Goal: Information Seeking & Learning: Find specific page/section

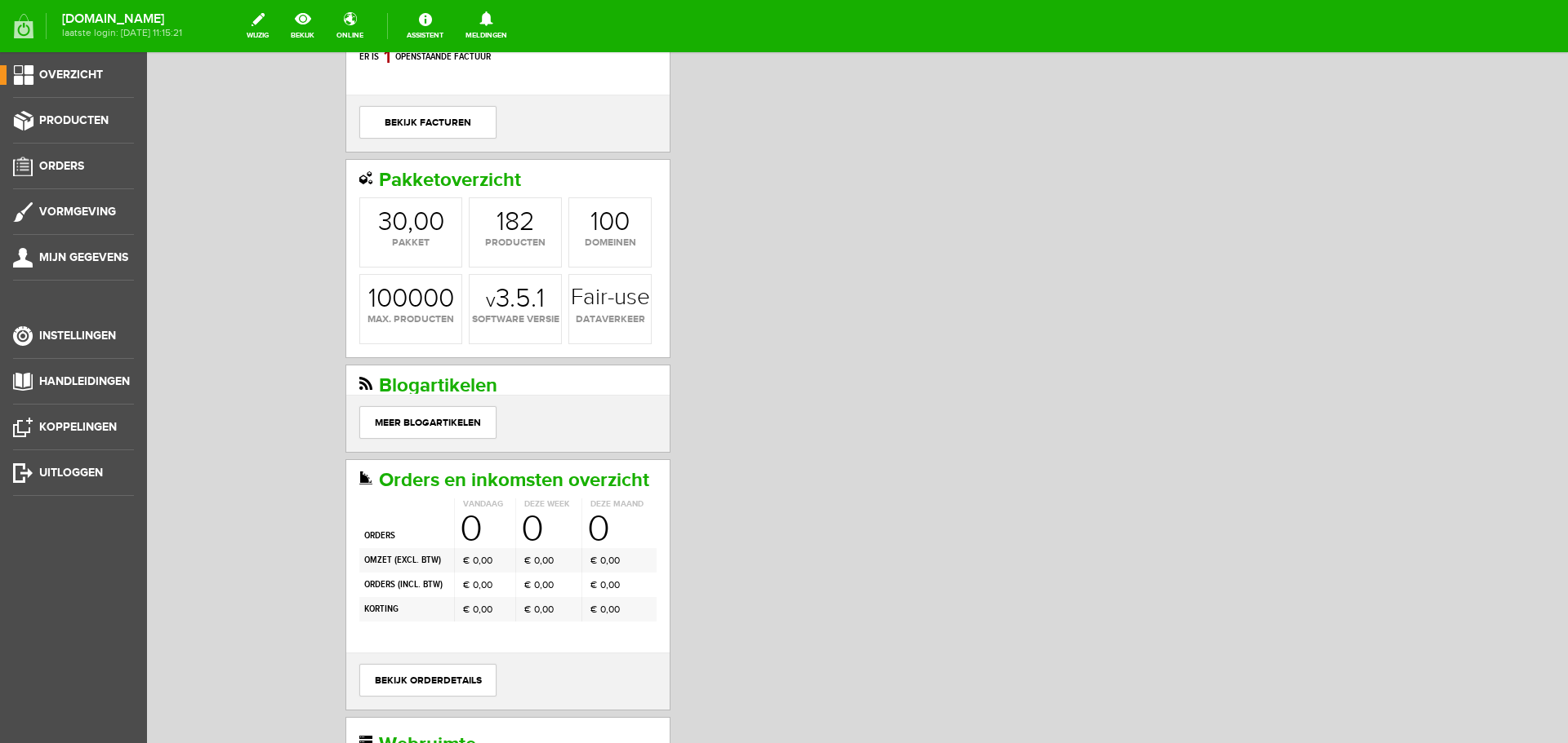
scroll to position [245, 0]
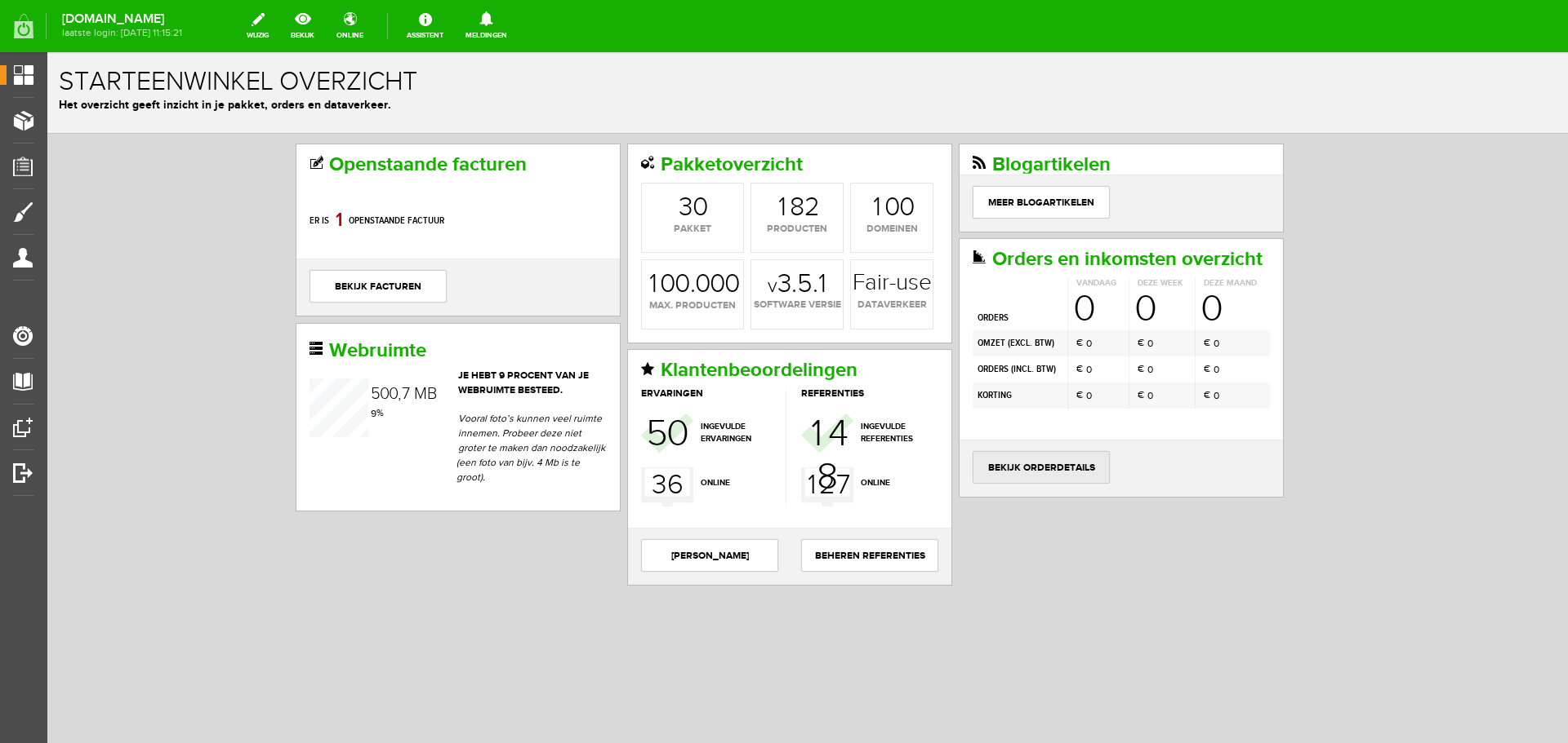
click at [1031, 467] on link "bekijk orderdetails" at bounding box center [1040, 467] width 137 height 32
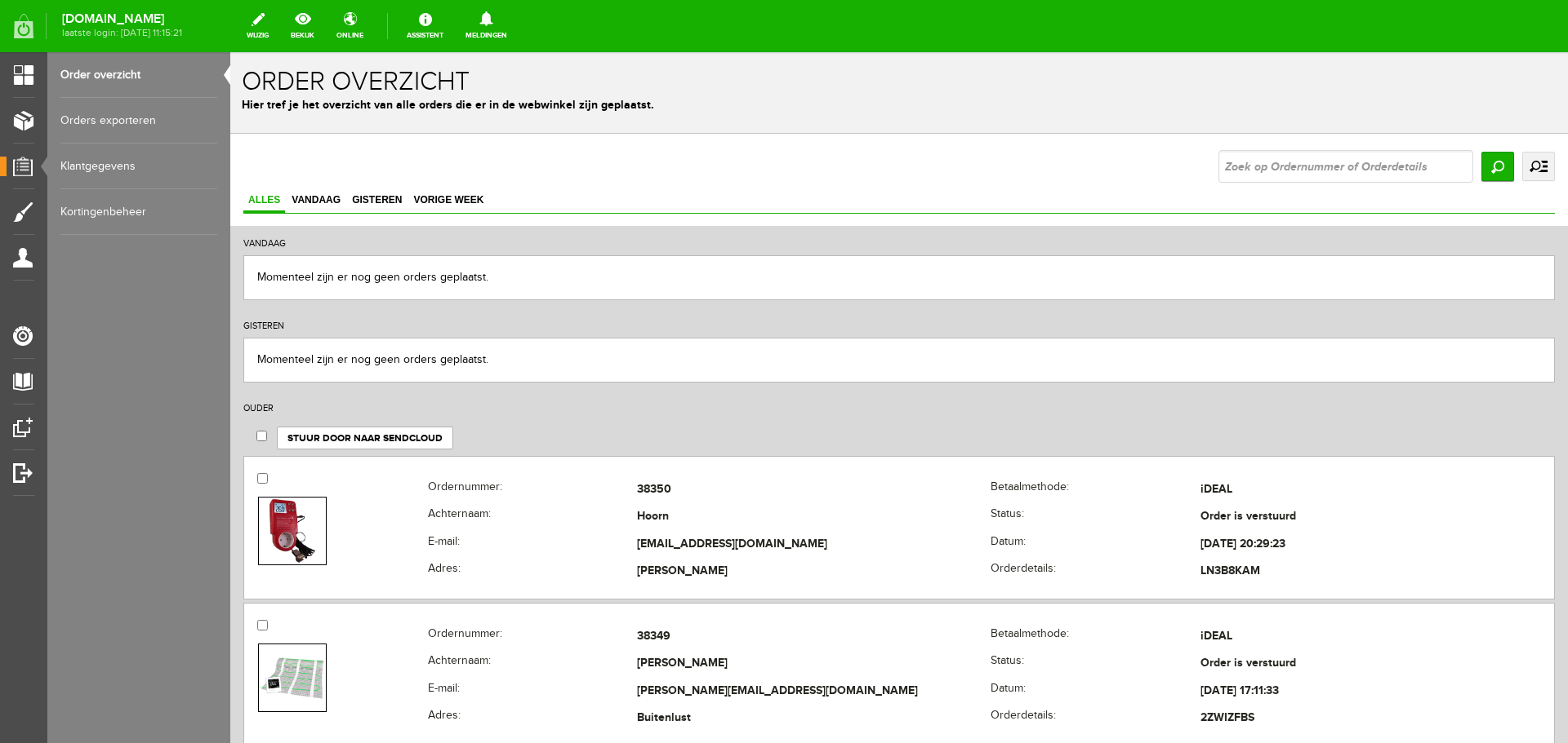
click at [1528, 167] on link "uitgebreid zoeken" at bounding box center [1538, 167] width 32 height 29
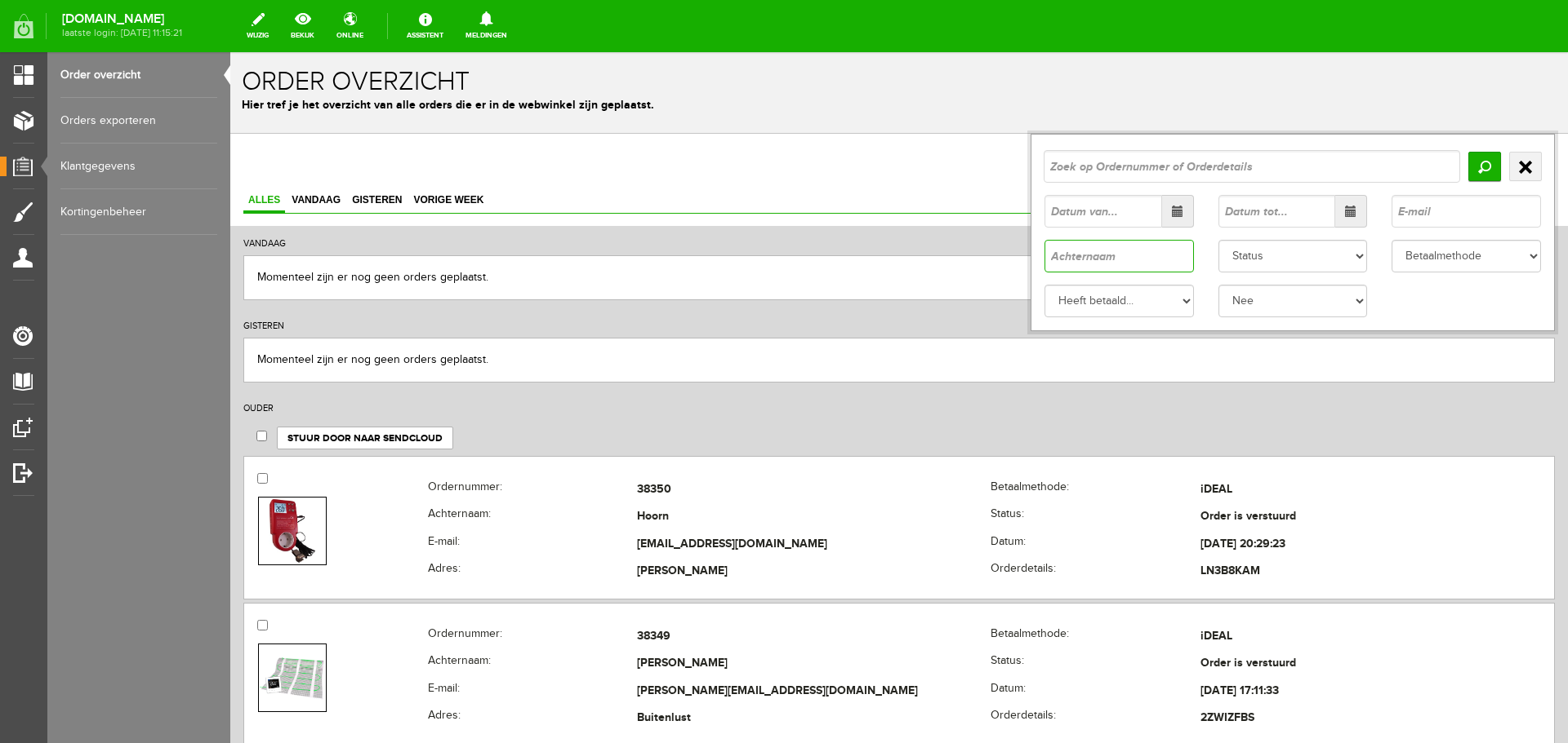
drag, startPoint x: 1044, startPoint y: 247, endPoint x: 1048, endPoint y: 267, distance: 20.4
click at [1044, 249] on input "text" at bounding box center [1119, 255] width 149 height 32
type input "[PERSON_NAME]"
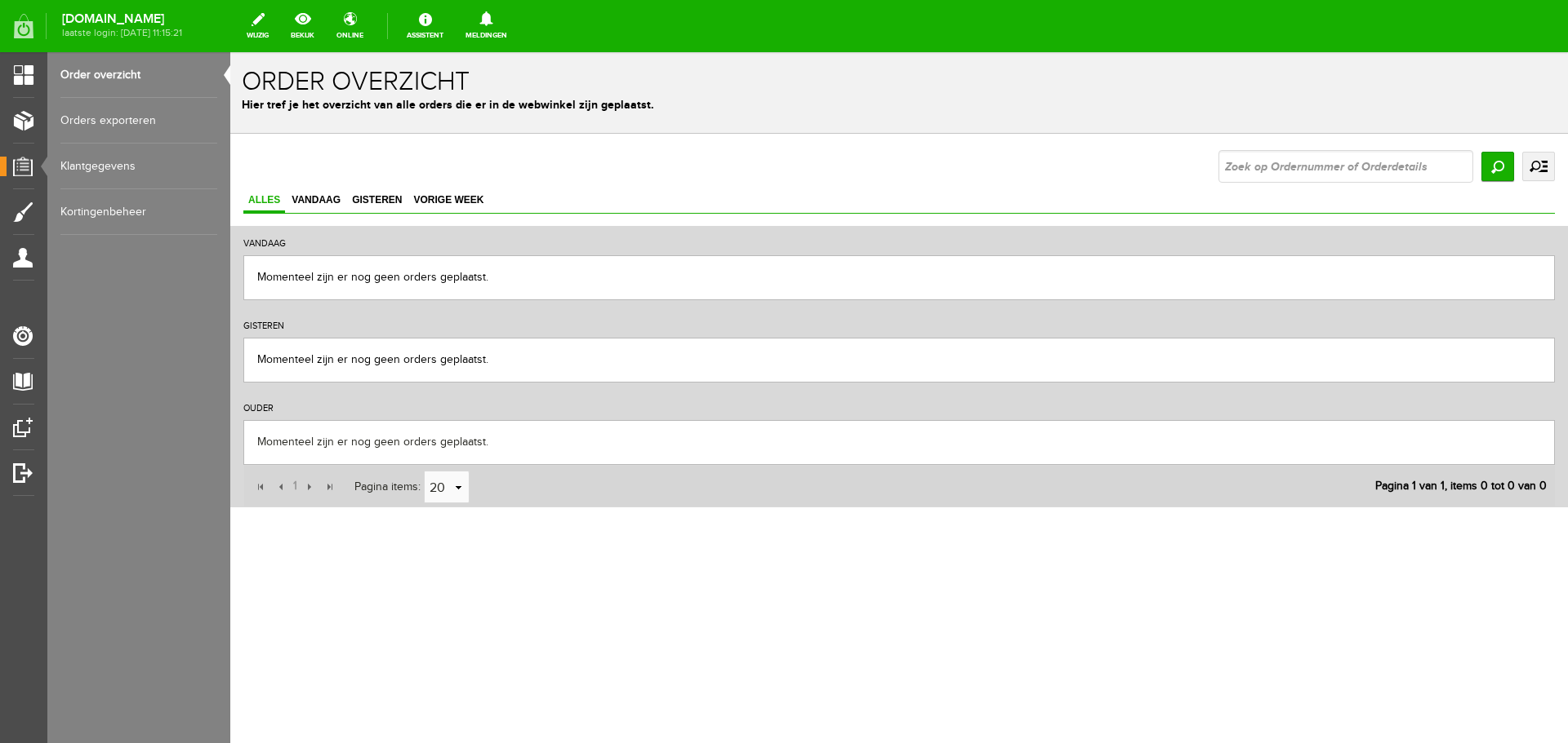
click at [1538, 166] on link "uitgebreid zoeken" at bounding box center [1538, 167] width 32 height 29
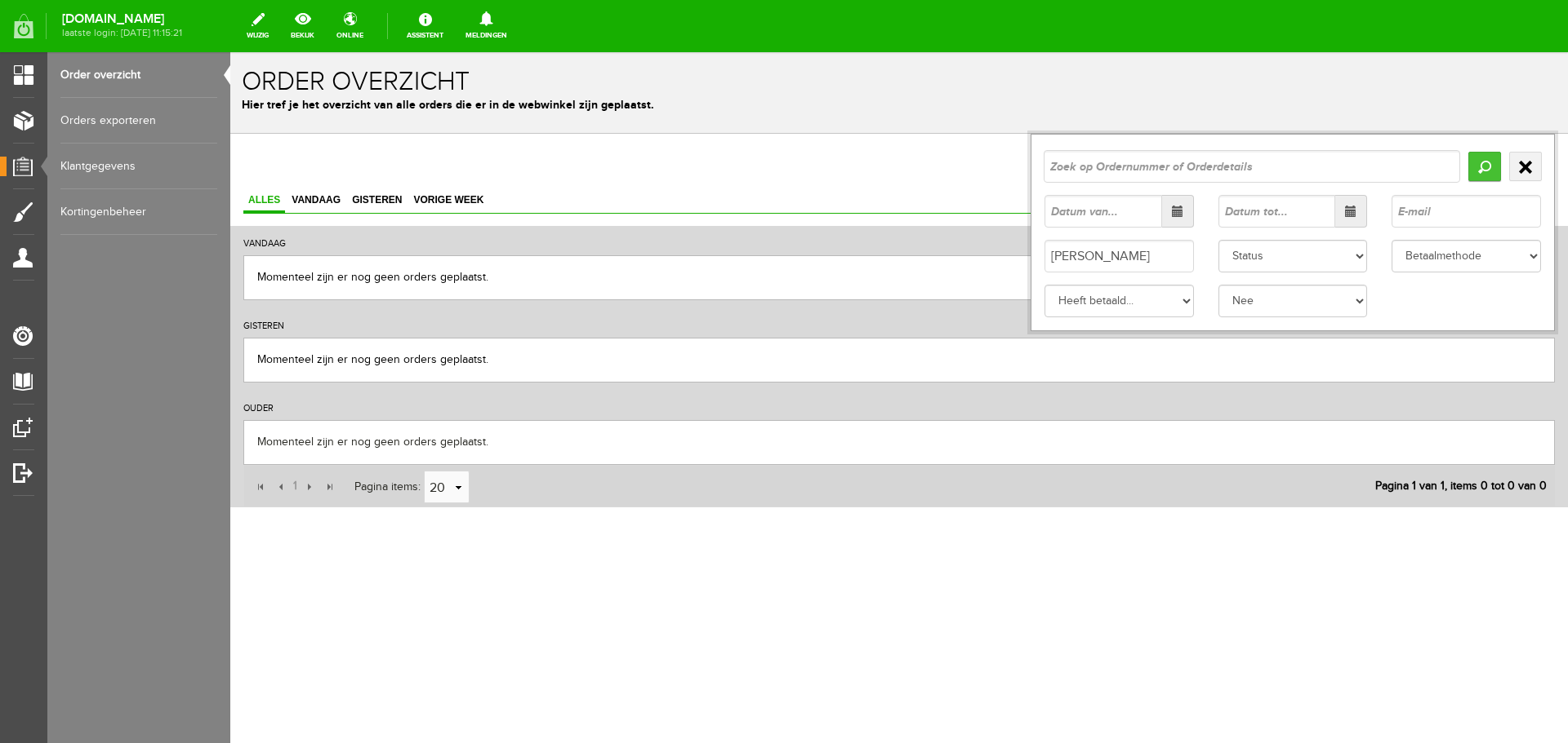
click at [1481, 160] on input "Zoeken" at bounding box center [1484, 167] width 32 height 29
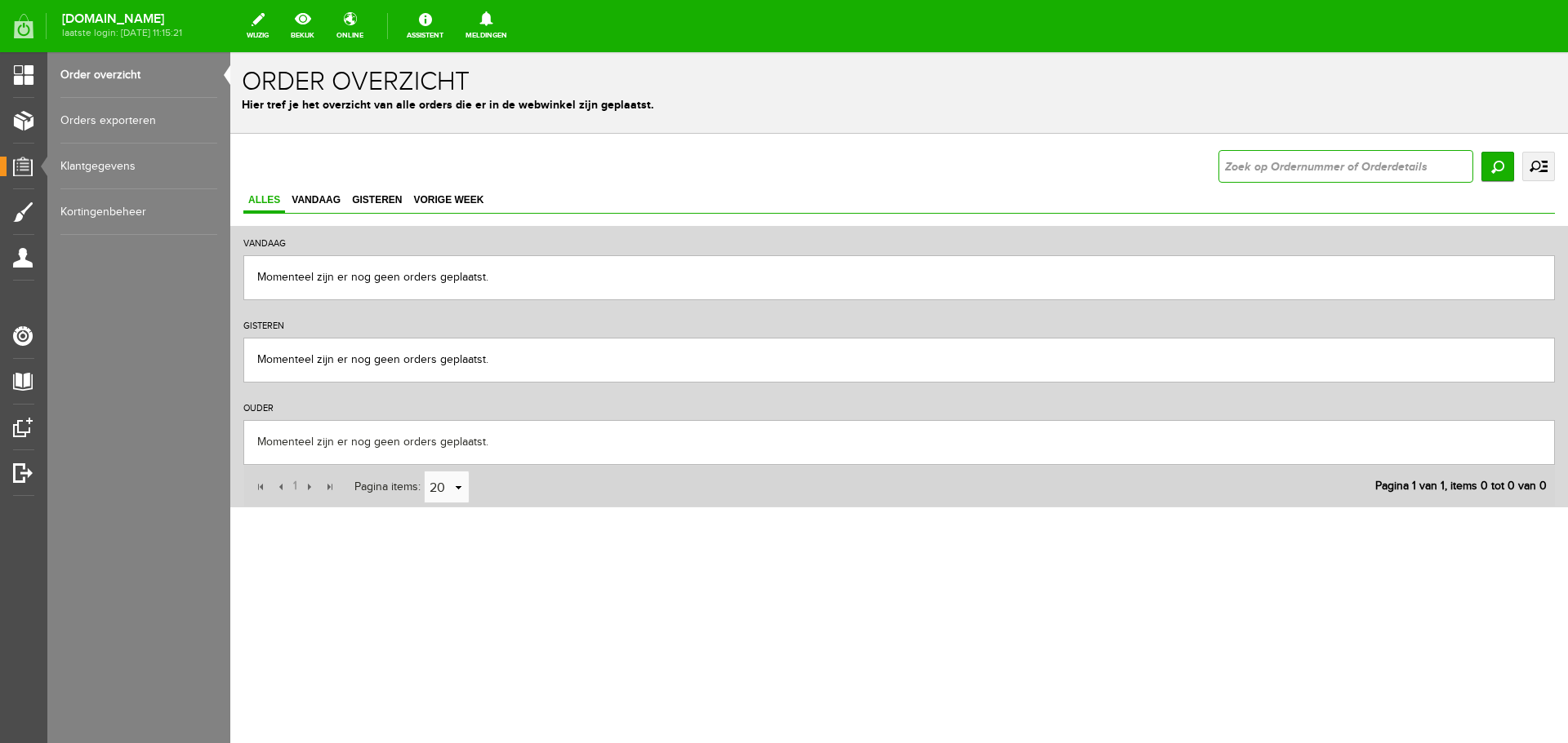
click at [1372, 168] on input "text" at bounding box center [1346, 166] width 255 height 32
